Goal: Information Seeking & Learning: Learn about a topic

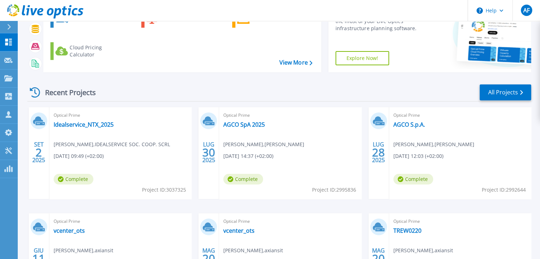
scroll to position [36, 0]
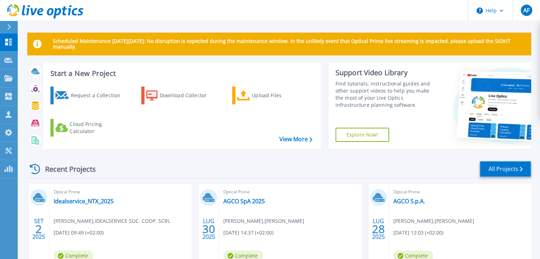
click at [501, 174] on link "All Projects" at bounding box center [505, 169] width 51 height 16
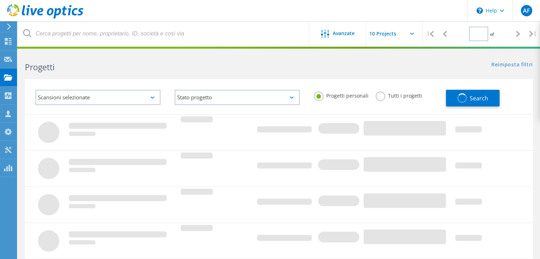
type input "3"
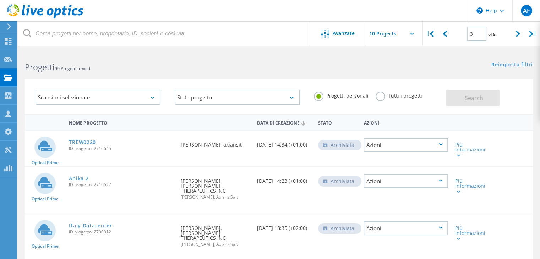
click at [94, 97] on div "Scansioni selezionate" at bounding box center [98, 97] width 125 height 15
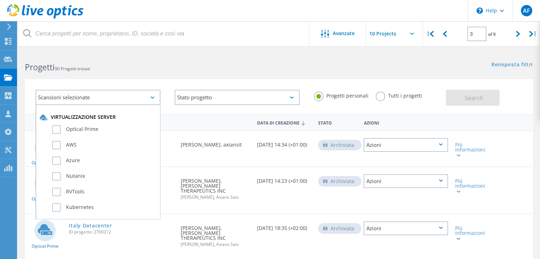
click at [276, 73] on div "Scansioni selezionate Virtualizzazione server Optical Prime AWS Azure Nutanix R…" at bounding box center [279, 92] width 522 height 44
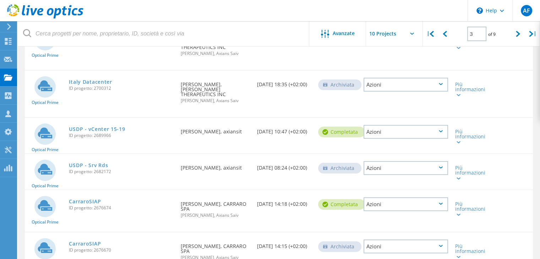
scroll to position [178, 0]
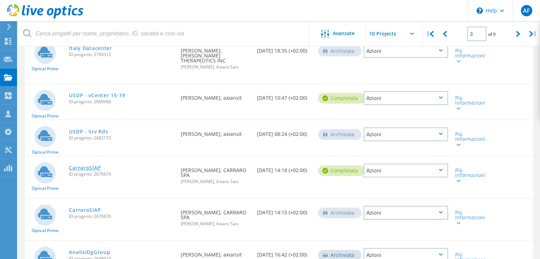
click at [79, 165] on link "CarraroSIAP" at bounding box center [85, 167] width 32 height 5
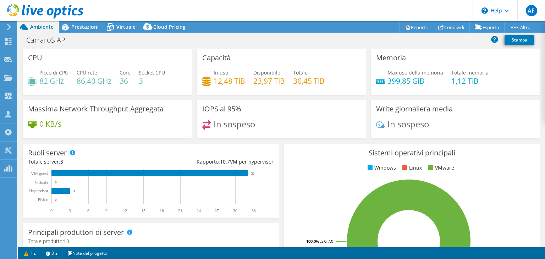
select select "USD"
select select "EUFrankfurt"
click at [79, 27] on span "Prestazioni" at bounding box center [84, 26] width 27 height 7
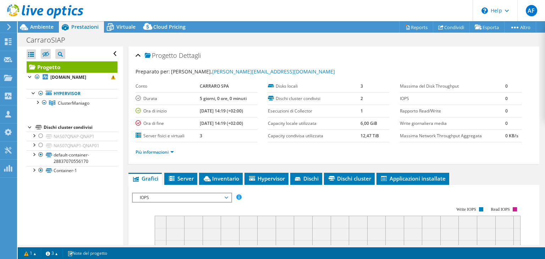
click at [188, 195] on span "IOPS" at bounding box center [181, 198] width 91 height 9
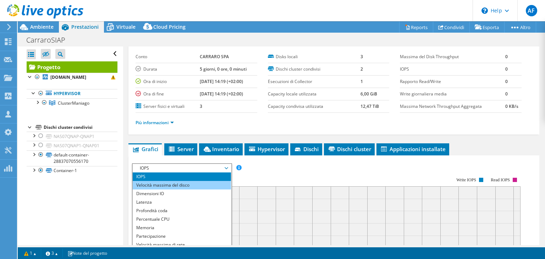
scroll to position [71, 0]
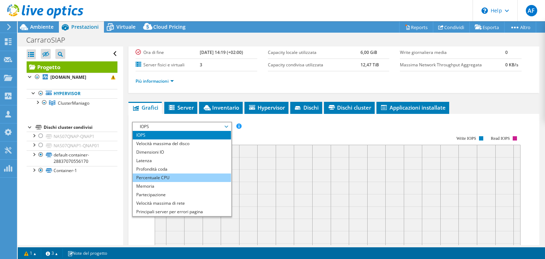
click at [168, 178] on li "Percentuale CPU" at bounding box center [182, 178] width 98 height 9
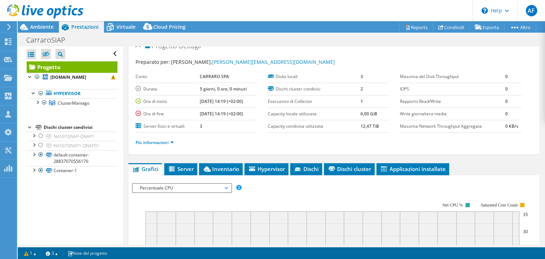
scroll to position [0, 0]
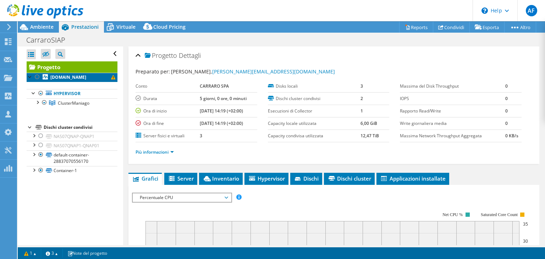
click at [83, 77] on b "vmwaresi3.carraro.net" at bounding box center [68, 77] width 36 height 6
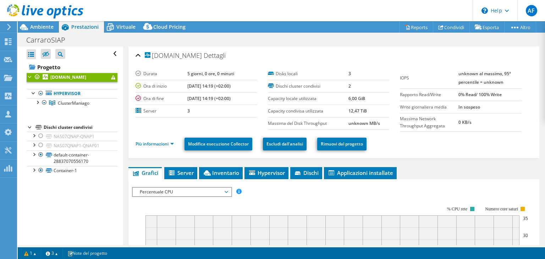
click at [33, 23] on div at bounding box center [41, 12] width 83 height 24
click at [39, 25] on span "Ambiente" at bounding box center [41, 26] width 23 height 7
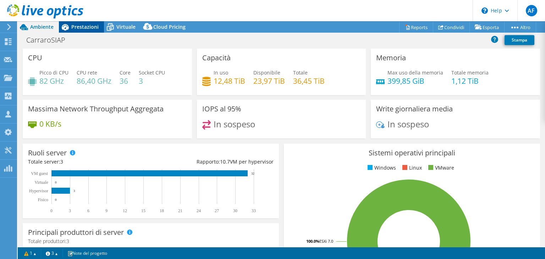
click at [80, 28] on span "Prestazioni" at bounding box center [84, 26] width 27 height 7
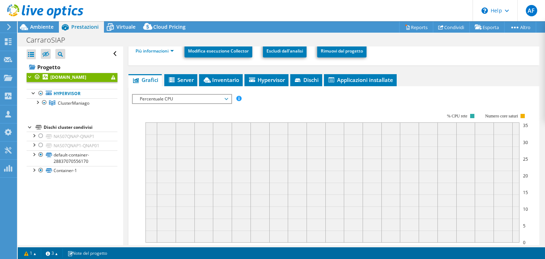
scroll to position [107, 0]
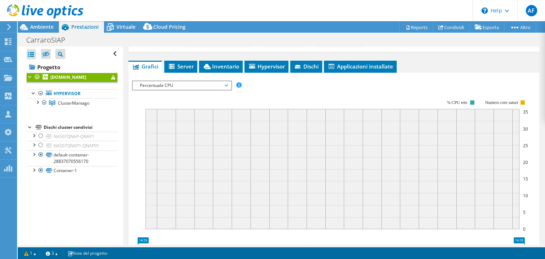
click at [206, 88] on span "Percentuale CPU" at bounding box center [181, 85] width 91 height 9
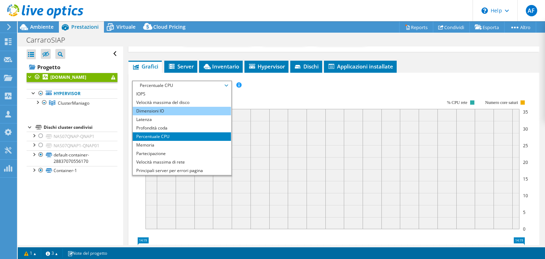
click at [195, 108] on li "Dimensioni IO" at bounding box center [182, 111] width 98 height 9
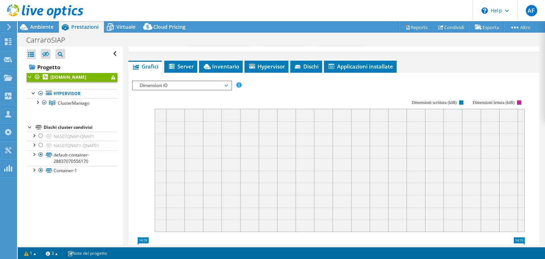
click at [204, 83] on span "Dimensioni IO" at bounding box center [181, 85] width 91 height 9
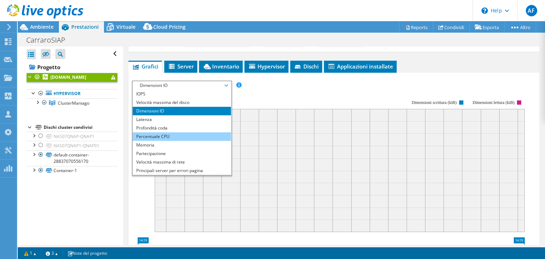
click at [166, 134] on li "Percentuale CPU" at bounding box center [182, 136] width 98 height 9
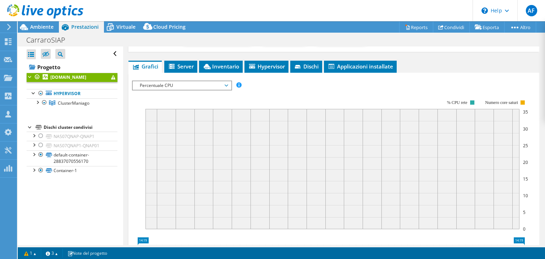
scroll to position [0, 0]
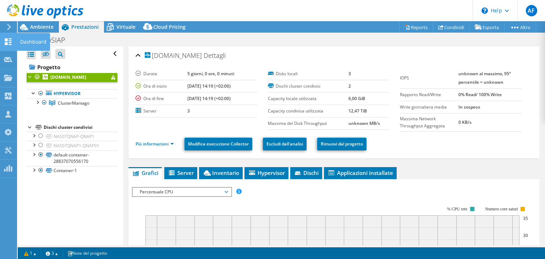
click at [23, 43] on div "Dashboard" at bounding box center [33, 42] width 33 height 18
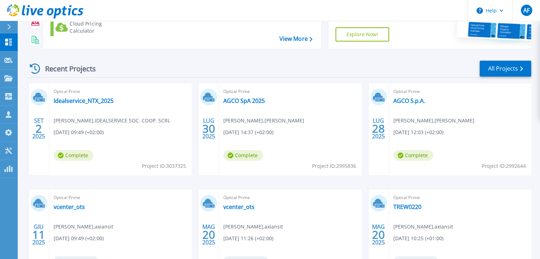
scroll to position [58, 0]
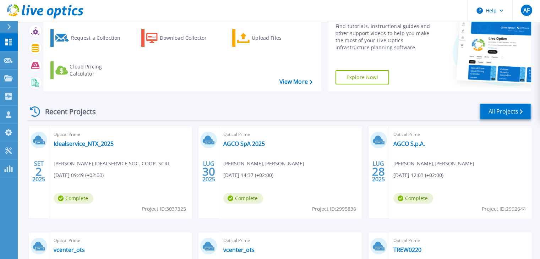
click at [502, 115] on link "All Projects" at bounding box center [505, 112] width 51 height 16
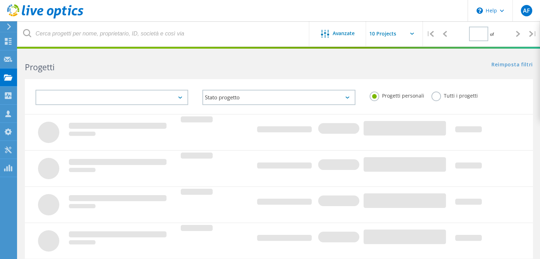
type input "3"
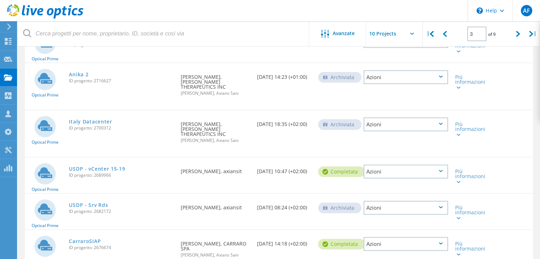
scroll to position [142, 0]
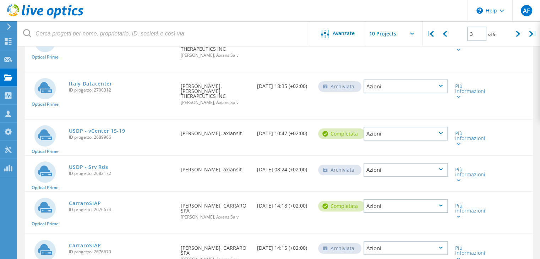
click at [80, 243] on link "CarraroSIAP" at bounding box center [85, 245] width 32 height 5
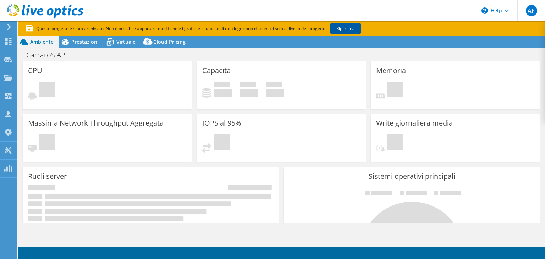
select select "USD"
click at [343, 29] on link "Ripristina" at bounding box center [345, 28] width 31 height 10
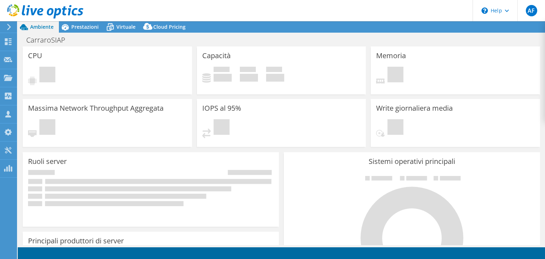
select select "USD"
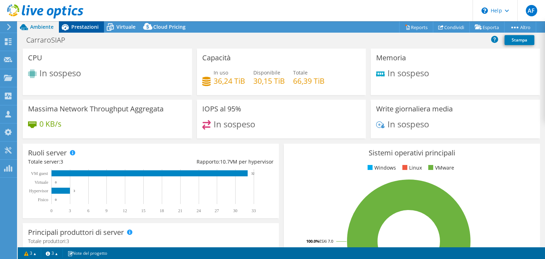
click at [81, 27] on span "Prestazioni" at bounding box center [84, 26] width 27 height 7
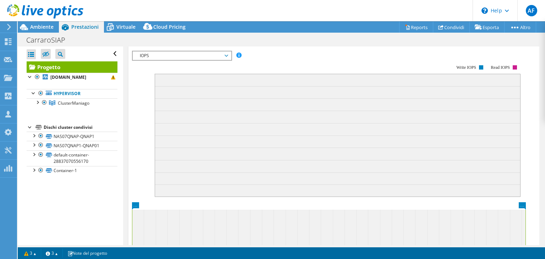
scroll to position [36, 0]
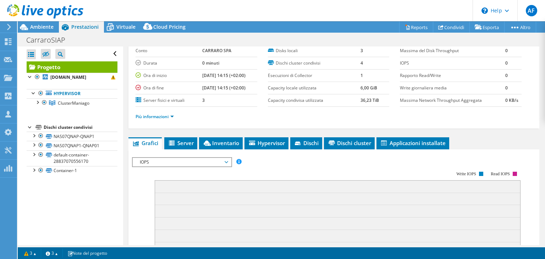
click at [219, 164] on span "IOPS" at bounding box center [181, 162] width 91 height 9
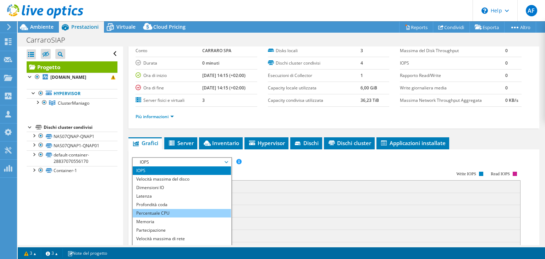
click at [182, 213] on li "Percentuale CPU" at bounding box center [182, 213] width 98 height 9
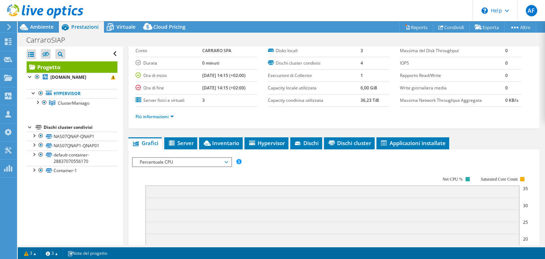
scroll to position [142, 0]
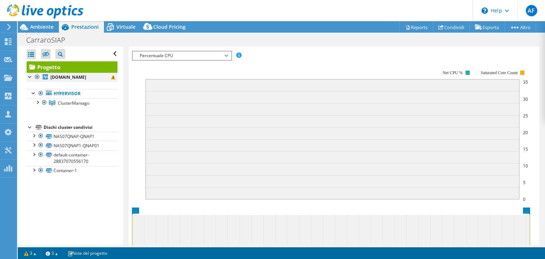
click at [30, 77] on div at bounding box center [30, 76] width 7 height 7
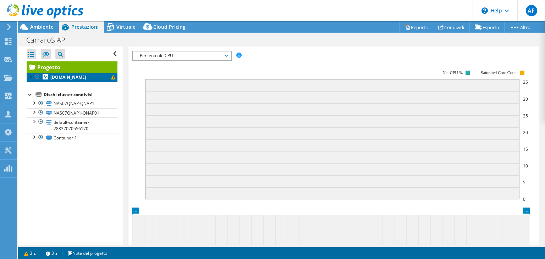
click at [56, 76] on b "vmwaresi3.carraro.net" at bounding box center [68, 77] width 36 height 6
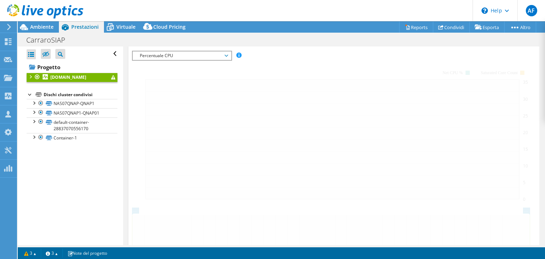
scroll to position [136, 0]
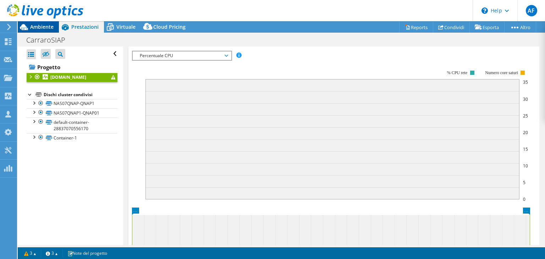
click at [42, 28] on span "Ambiente" at bounding box center [41, 26] width 23 height 7
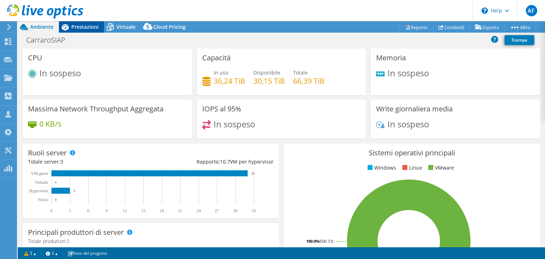
click at [64, 30] on icon at bounding box center [65, 27] width 12 height 12
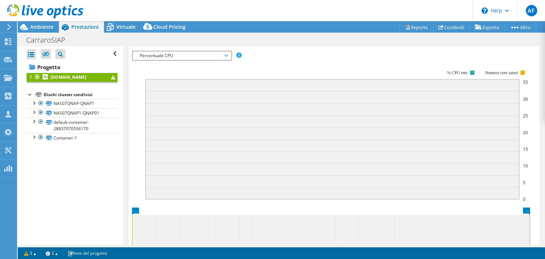
click at [30, 75] on div at bounding box center [30, 76] width 7 height 7
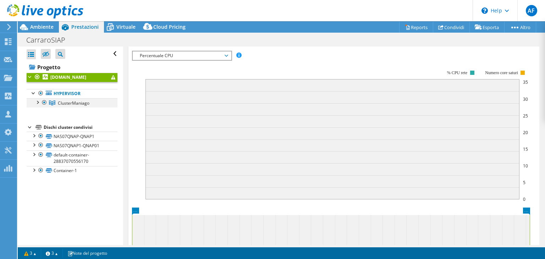
click at [39, 101] on div at bounding box center [37, 101] width 7 height 7
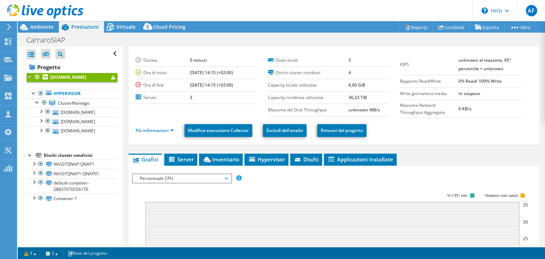
scroll to position [0, 0]
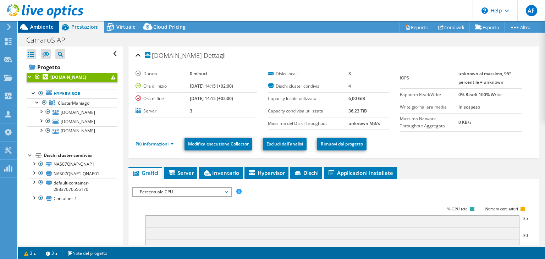
click at [46, 29] on span "Ambiente" at bounding box center [41, 26] width 23 height 7
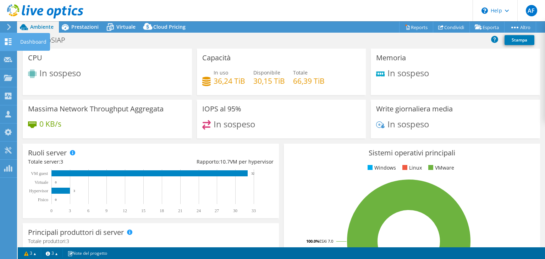
click at [19, 42] on div "Dashboard" at bounding box center [33, 42] width 33 height 18
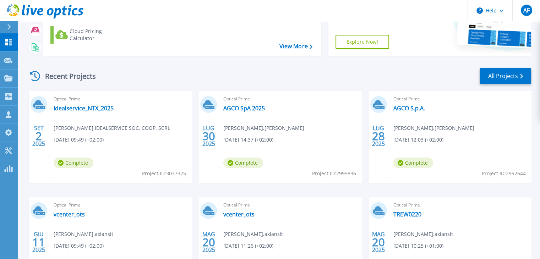
scroll to position [36, 0]
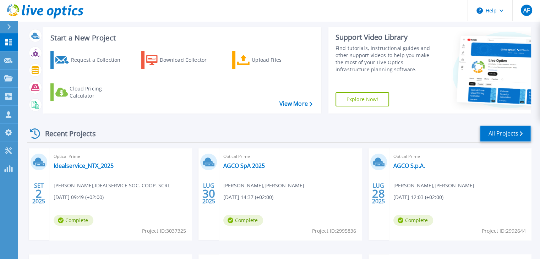
click at [494, 136] on link "All Projects" at bounding box center [505, 134] width 51 height 16
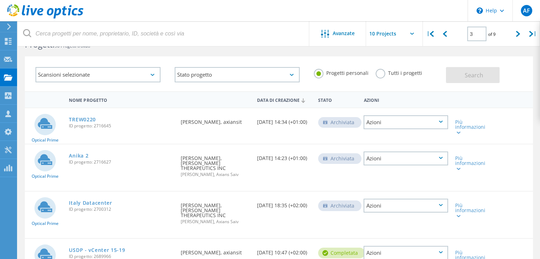
scroll to position [6, 0]
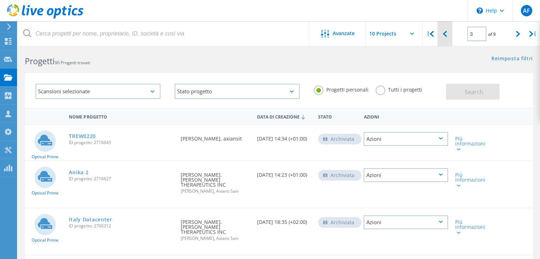
click at [446, 34] on icon at bounding box center [445, 34] width 4 height 6
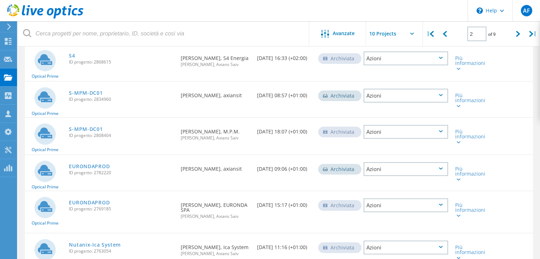
scroll to position [0, 0]
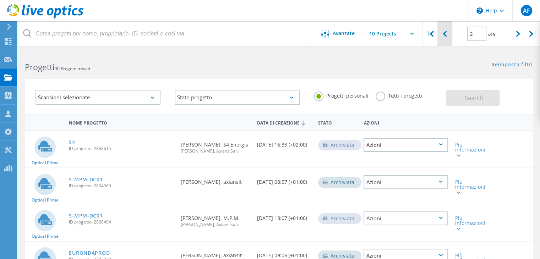
click at [446, 42] on div at bounding box center [444, 33] width 15 height 25
type input "1"
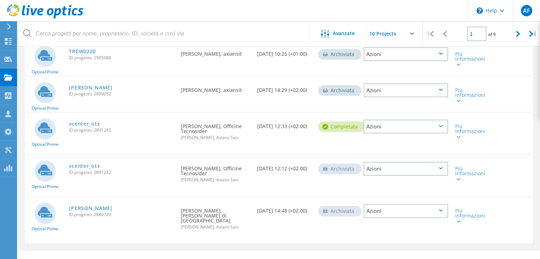
scroll to position [290, 0]
